Goal: Transaction & Acquisition: Purchase product/service

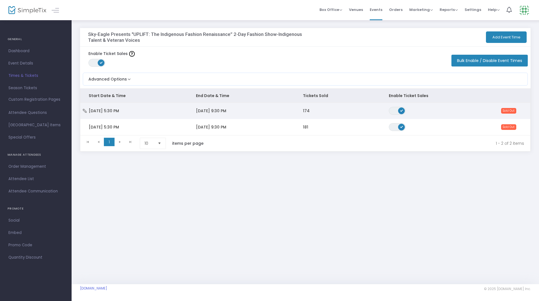
click at [242, 109] on td "[DATE] 9:30 PM" at bounding box center [240, 111] width 107 height 16
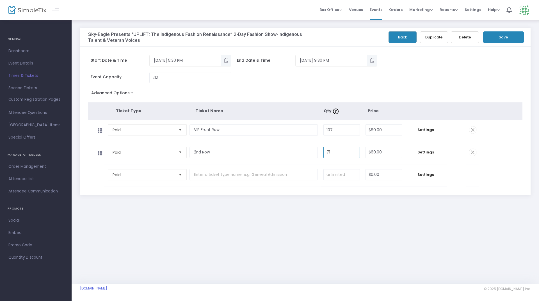
type input "71"
click at [426, 80] on div "Event Capacity 212" at bounding box center [270, 80] width 370 height 17
click at [518, 39] on button "Save" at bounding box center [503, 37] width 41 height 12
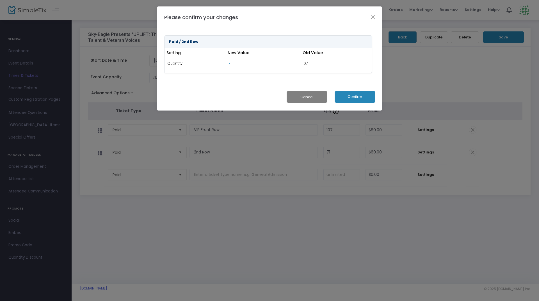
click at [357, 97] on button "Confirm" at bounding box center [354, 97] width 41 height 12
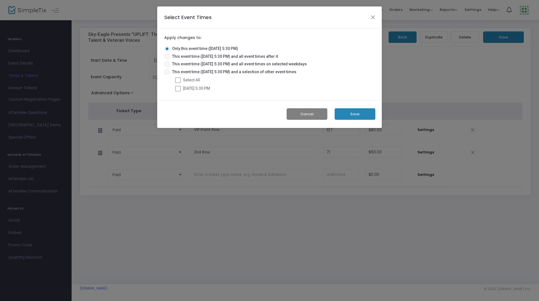
click at [350, 117] on button "Save" at bounding box center [354, 114] width 41 height 12
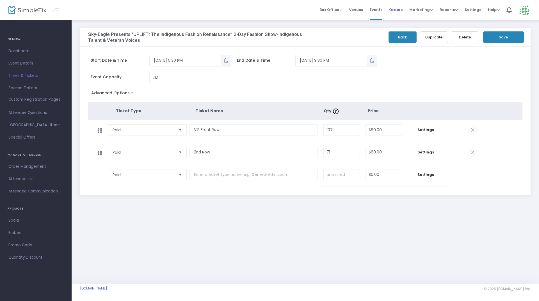
click at [396, 9] on span "Orders" at bounding box center [395, 10] width 13 height 14
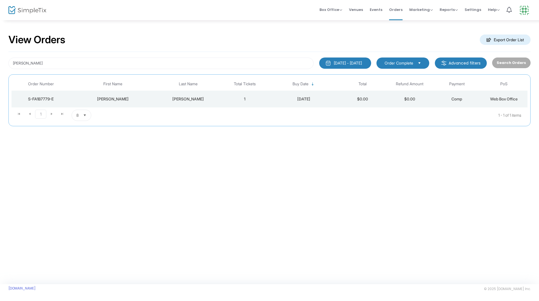
click at [338, 9] on span "Box Office" at bounding box center [330, 9] width 23 height 5
click at [338, 14] on li "Sell Tickets" at bounding box center [339, 18] width 40 height 11
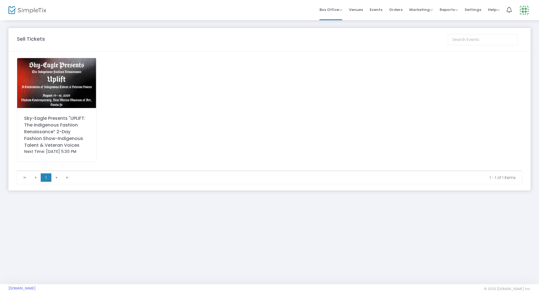
click at [69, 125] on div "Sky-Eagle Presents "UPLIFT: The Indigenous Fashion Renaissance” 2-Day Fashion S…" at bounding box center [56, 132] width 65 height 34
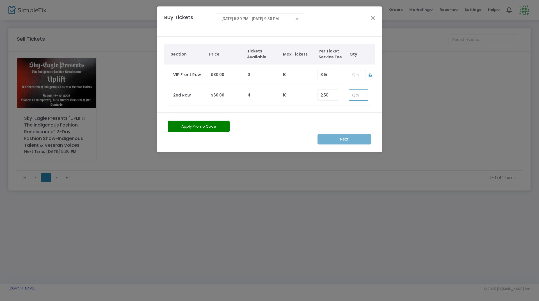
click at [355, 97] on input at bounding box center [358, 95] width 19 height 11
type input "4"
click at [352, 134] on m-button "Next" at bounding box center [344, 139] width 54 height 10
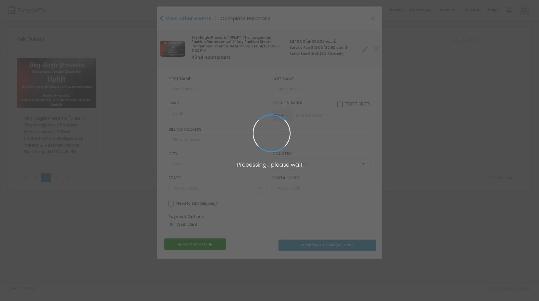
type input "[GEOGRAPHIC_DATA]"
type input "[US_STATE]"
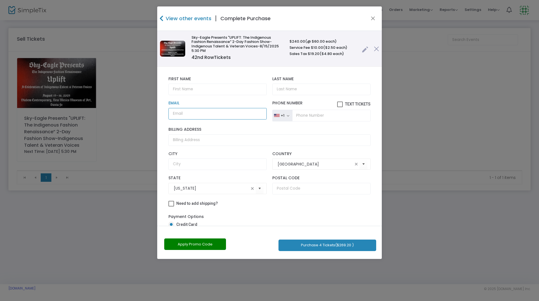
paste input "[EMAIL_ADDRESS][DOMAIN_NAME]"
type input "[EMAIL_ADDRESS][DOMAIN_NAME]"
click at [209, 90] on input "text" at bounding box center [217, 90] width 98 height 12
type input "[PERSON_NAME]"
type input "a"
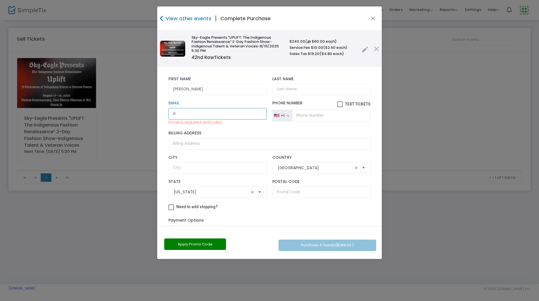
type input "[EMAIL_ADDRESS][DOMAIN_NAME]"
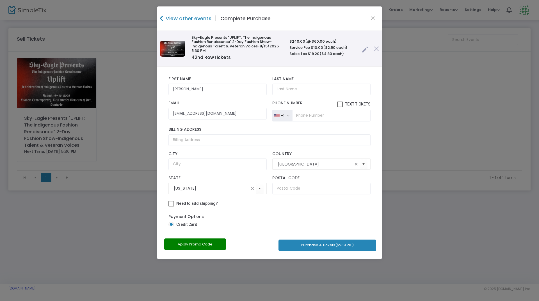
click at [290, 83] on div "Last Name Last Name is required." at bounding box center [321, 86] width 104 height 19
click at [288, 86] on input "Last Name" at bounding box center [321, 90] width 98 height 12
type input "a"
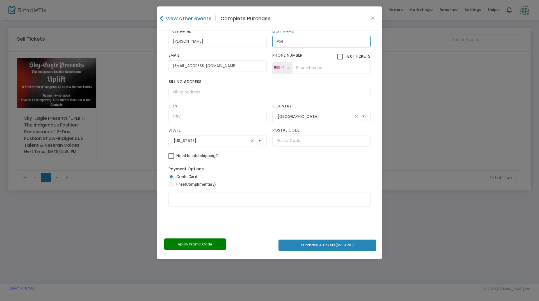
type input "Axe"
click at [201, 184] on span "(Complimentary)" at bounding box center [200, 184] width 31 height 4
click at [171, 187] on input "Free (Complimentary)" at bounding box center [171, 187] width 0 height 0
radio input "true"
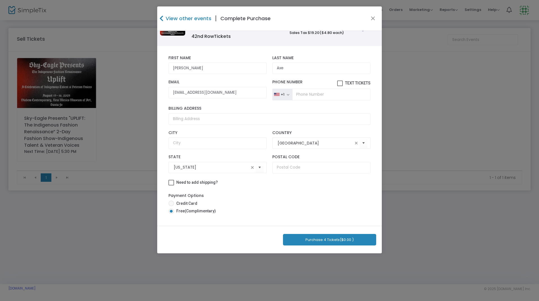
click at [323, 240] on button "Purchase 4 Tickets ($0.00 )" at bounding box center [329, 240] width 93 height 12
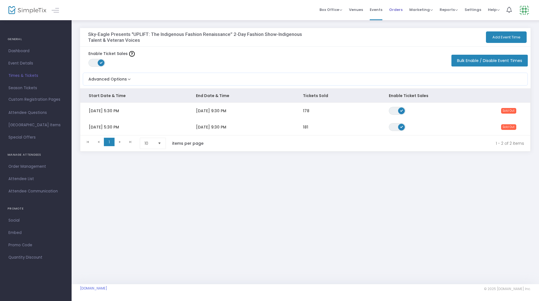
click at [400, 11] on span "Orders" at bounding box center [395, 10] width 13 height 14
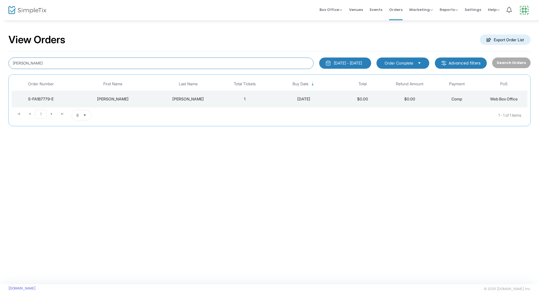
click at [54, 65] on input "[PERSON_NAME]" at bounding box center [160, 64] width 305 height 12
click at [54, 63] on input "[PERSON_NAME]" at bounding box center [160, 64] width 305 height 12
type input "c"
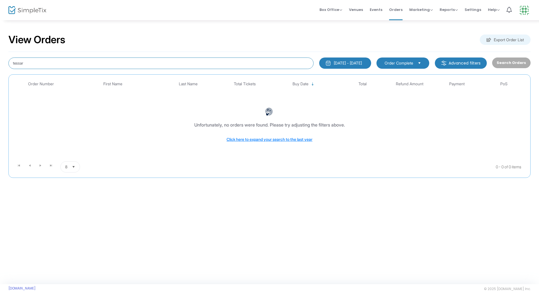
drag, startPoint x: 33, startPoint y: 62, endPoint x: 3, endPoint y: 61, distance: 30.3
click at [3, 61] on div "View Orders Export Order List tessar 5/13/2025 - 8/13/2025 Last 30 Days Today Y…" at bounding box center [269, 109] width 539 height 178
paste input "S-877D609A-6"
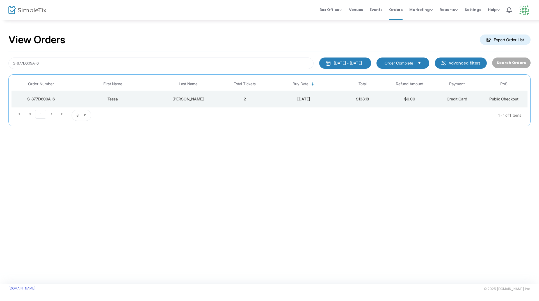
click at [155, 101] on td "Campbell" at bounding box center [188, 99] width 66 height 17
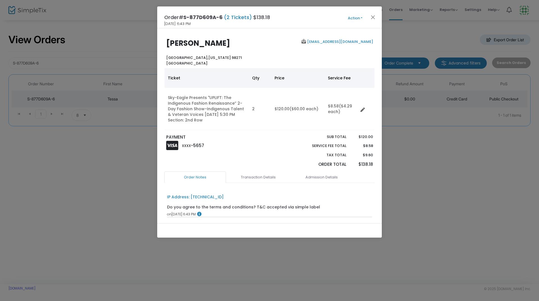
click at [460, 132] on ngb-modal-window "Order# S-877D609A-6 (2 Tickets) $138.18 6/12/2025 6:43 PM Action Mark Admitted …" at bounding box center [269, 150] width 539 height 301
click at [372, 19] on button "Close" at bounding box center [372, 16] width 7 height 7
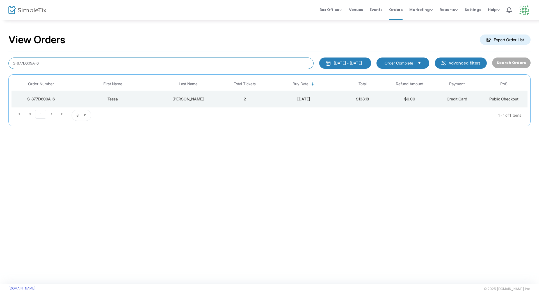
drag, startPoint x: 65, startPoint y: 65, endPoint x: 3, endPoint y: 65, distance: 62.0
click at [3, 65] on div "View Orders Export Order List S-877D609A-6 5/13/2025 - 8/13/2025 Last 30 Days T…" at bounding box center [269, 83] width 539 height 126
type input "tessa"
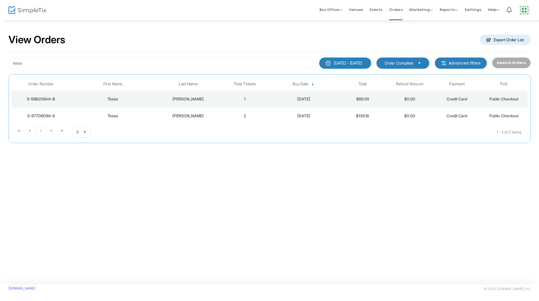
click at [206, 100] on div "Campbell" at bounding box center [188, 99] width 63 height 6
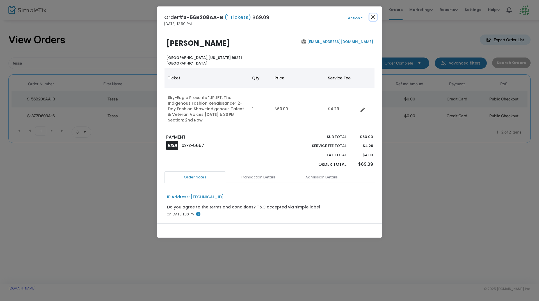
click at [372, 17] on button "Close" at bounding box center [372, 16] width 7 height 7
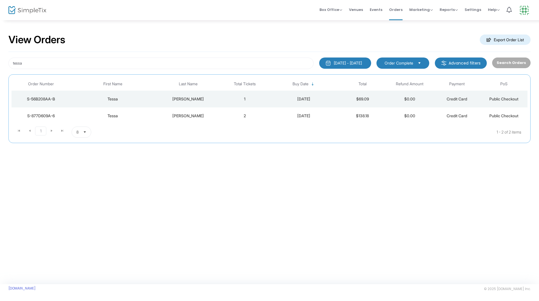
click at [207, 116] on div "Campbell" at bounding box center [188, 116] width 63 height 6
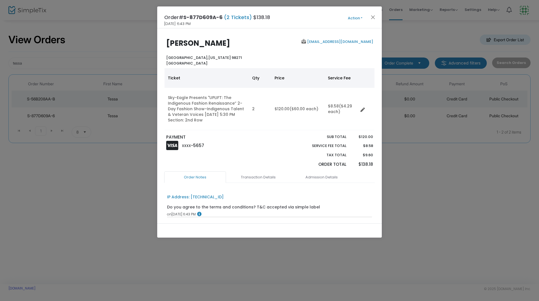
drag, startPoint x: 362, startPoint y: 15, endPoint x: 356, endPoint y: 19, distance: 7.4
click at [362, 15] on span "Action Mark Admitted Edit Order Edit Attendee Details Add Another Ticket Print …" at bounding box center [365, 17] width 32 height 6
click at [358, 20] on button "Action" at bounding box center [355, 18] width 34 height 6
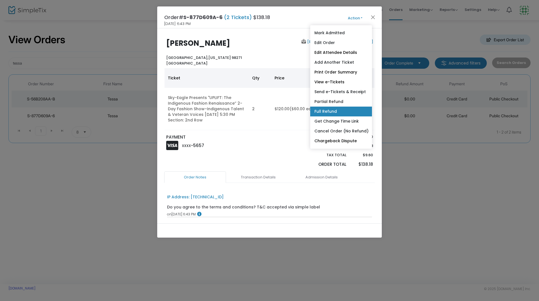
click at [338, 110] on link "Full Refund" at bounding box center [341, 112] width 62 height 10
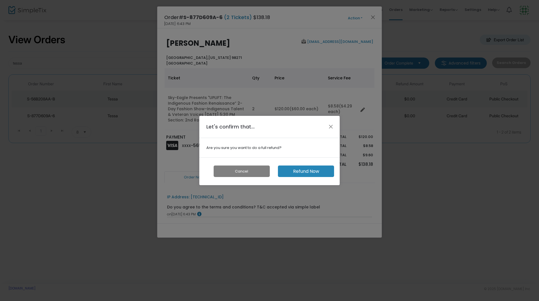
click at [306, 173] on button "Refund Now" at bounding box center [306, 172] width 56 height 12
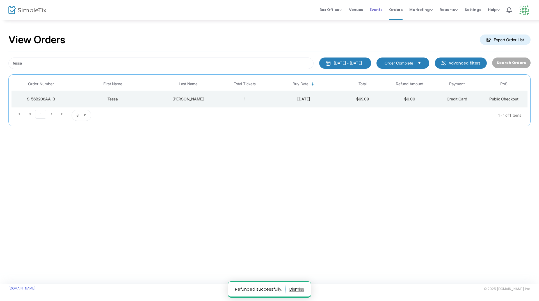
click at [372, 8] on span "Events" at bounding box center [375, 10] width 13 height 14
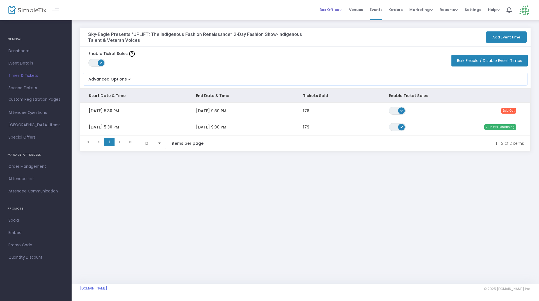
click at [339, 10] on span "Box Office" at bounding box center [330, 9] width 23 height 5
click at [341, 17] on li "Sell Tickets" at bounding box center [339, 18] width 40 height 11
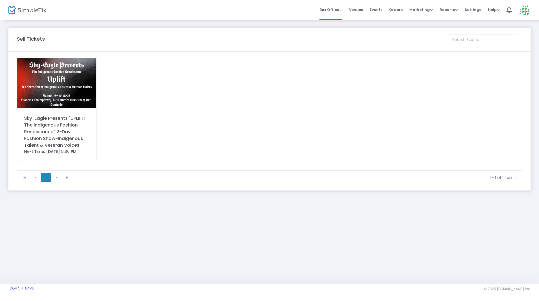
click at [50, 129] on div "Sky-Eagle Presents "UPLIFT: The Indigenous Fashion Renaissance” 2-Day Fashion S…" at bounding box center [56, 132] width 65 height 34
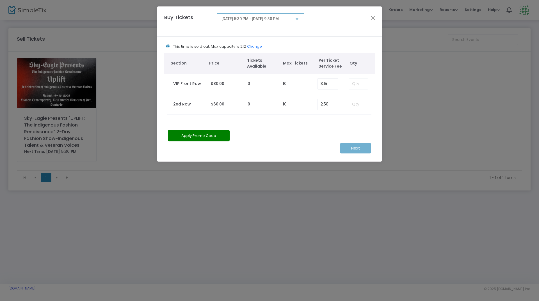
click at [279, 19] on span "8/15/2025 @ 5:30 PM - 8/15/2025 @ 9:30 PM" at bounding box center [249, 19] width 57 height 4
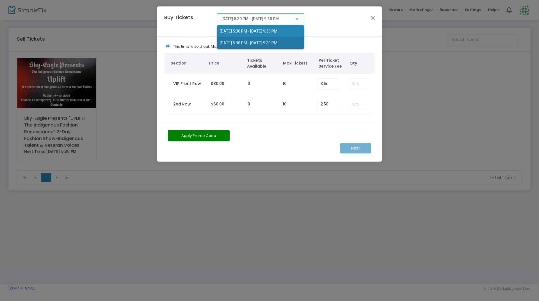
click at [279, 37] on span "8/16/2025 @ 5:30 PM - 8/16/2025 @ 9:30 PM" at bounding box center [260, 43] width 81 height 12
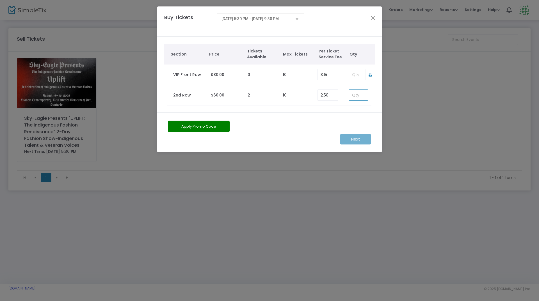
click at [360, 95] on input at bounding box center [358, 95] width 19 height 11
type input "2"
click at [355, 139] on m-button "Next" at bounding box center [355, 139] width 31 height 10
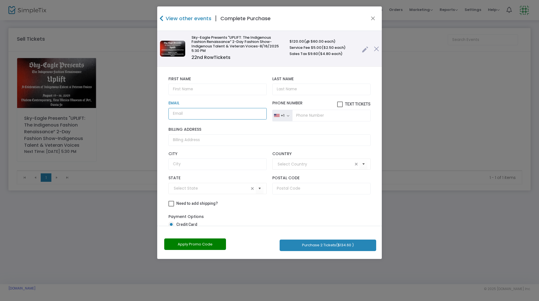
paste input "nunezmonz33@hotmail.com"
type input "nunezmonz33@hotmail.com"
click at [228, 90] on input "text" at bounding box center [217, 90] width 98 height 12
type input "Monica"
type input "Nunez"
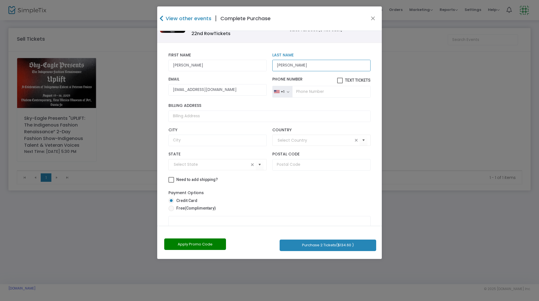
scroll to position [48, 0]
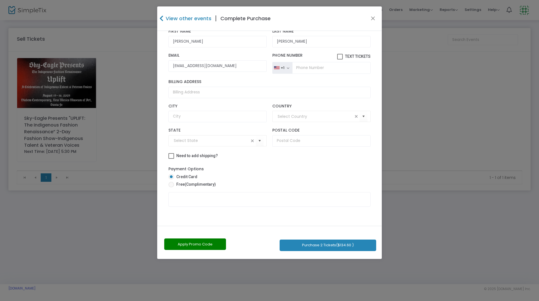
click at [208, 181] on mat-radio-button "Credit Card" at bounding box center [269, 178] width 202 height 8
click at [200, 185] on span "(Complimentary)" at bounding box center [200, 184] width 31 height 4
click at [171, 187] on input "Free (Complimentary)" at bounding box center [171, 187] width 0 height 0
radio input "true"
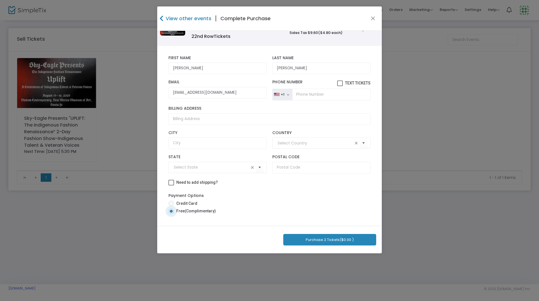
scroll to position [21, 0]
click at [319, 238] on button "Purchase 2 Tickets ($0.00 )" at bounding box center [329, 240] width 93 height 12
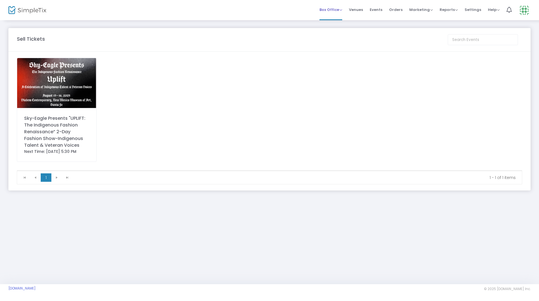
click at [337, 8] on span "Box Office" at bounding box center [330, 9] width 23 height 5
click at [338, 20] on li "Sell Tickets" at bounding box center [339, 18] width 40 height 11
click at [69, 91] on img at bounding box center [56, 83] width 79 height 50
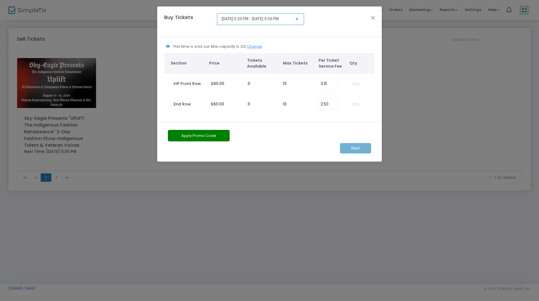
click at [284, 15] on div "[DATE] 5:30 PM - [DATE] 9:30 PM" at bounding box center [260, 18] width 78 height 10
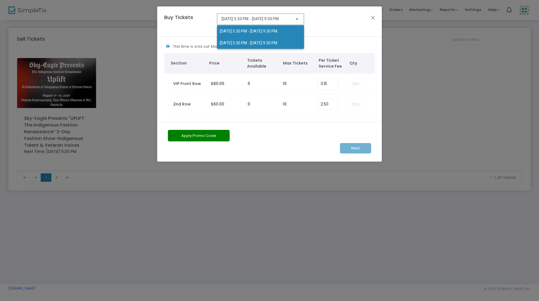
click at [276, 38] on span "8/16/2025 @ 5:30 PM - 8/16/2025 @ 9:30 PM" at bounding box center [260, 43] width 81 height 12
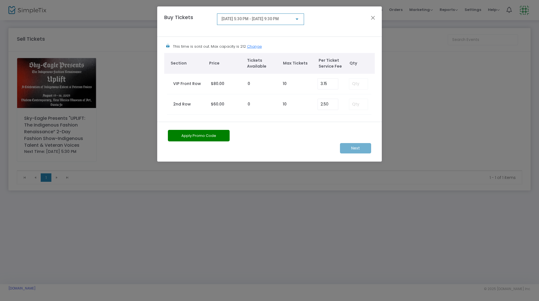
click at [374, 13] on div "Buy Tickets 8/16/2025 @ 5:30 PM - 8/16/2025 @ 9:30 PM" at bounding box center [269, 21] width 224 height 30
click at [373, 18] on button "Close" at bounding box center [372, 17] width 7 height 7
